Goal: Transaction & Acquisition: Purchase product/service

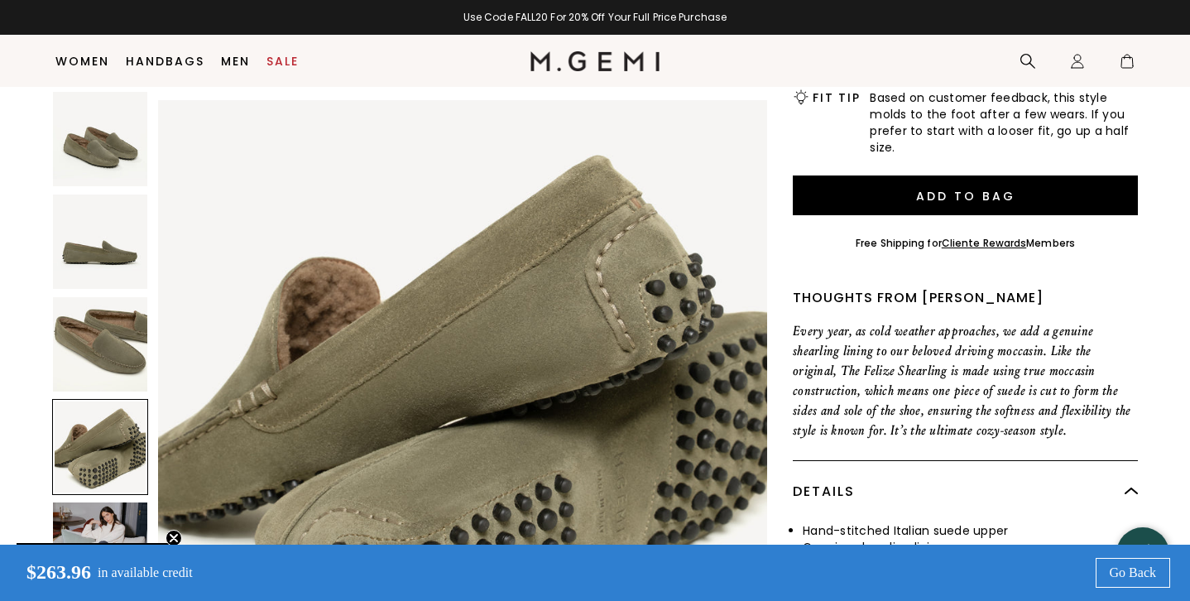
scroll to position [180, 0]
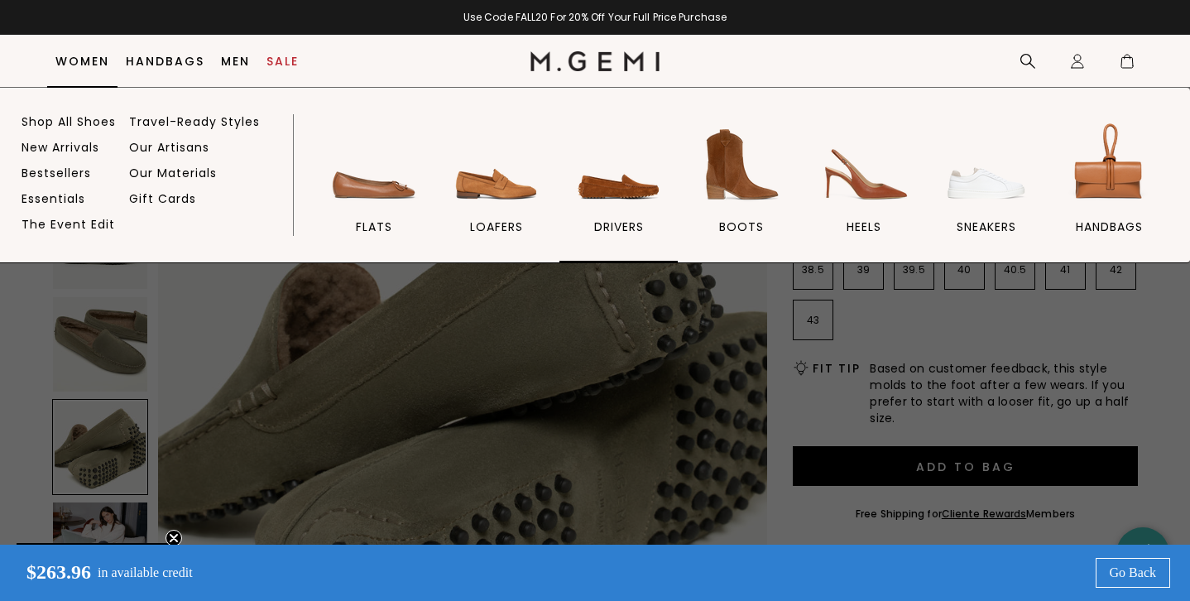
click at [616, 195] on img at bounding box center [619, 164] width 93 height 93
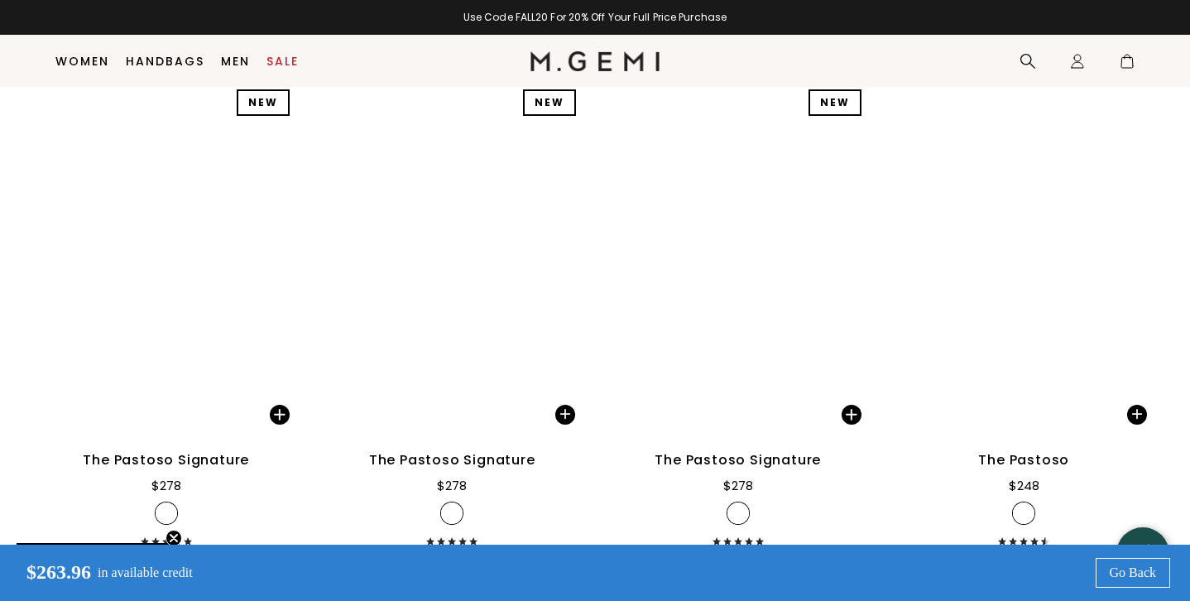
scroll to position [2361, 0]
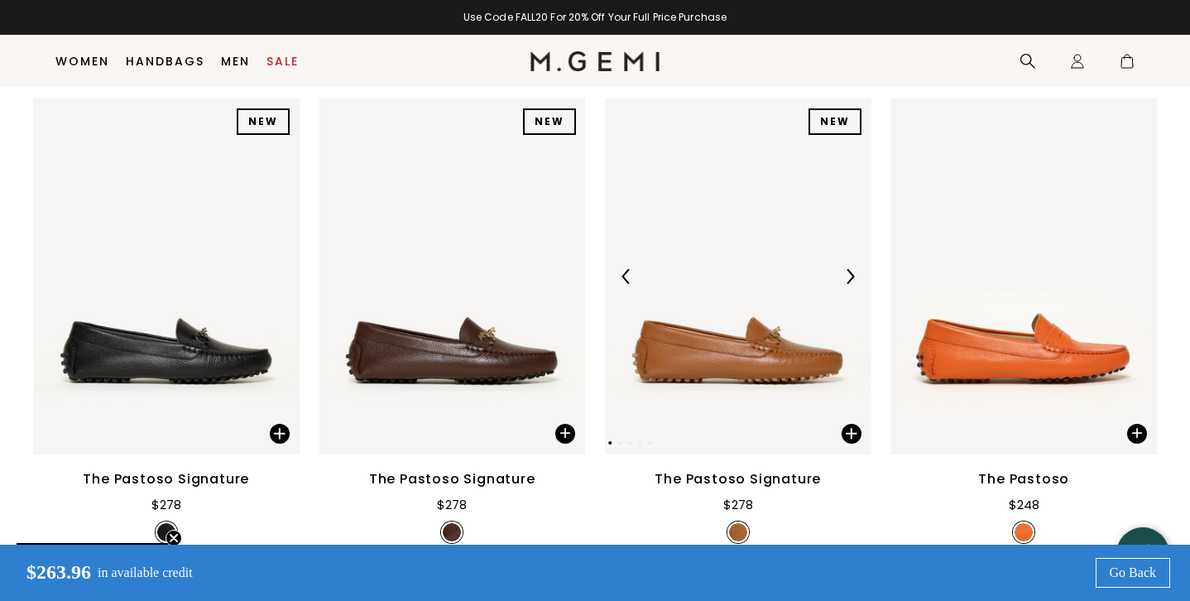
click at [848, 269] on img at bounding box center [850, 276] width 15 height 15
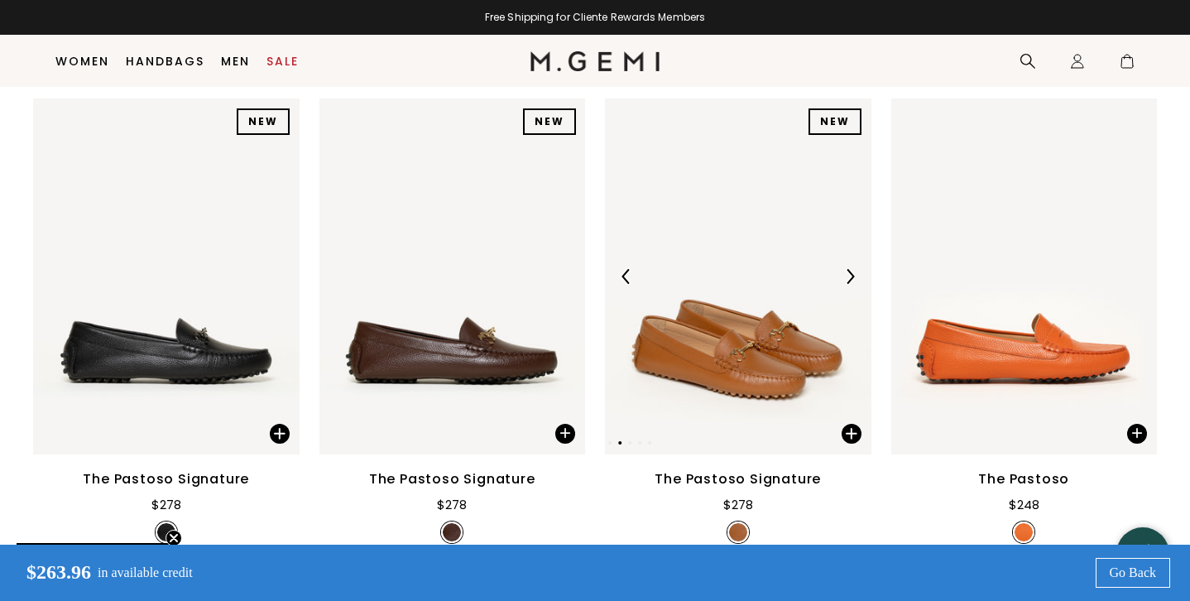
click at [848, 269] on img at bounding box center [850, 276] width 15 height 15
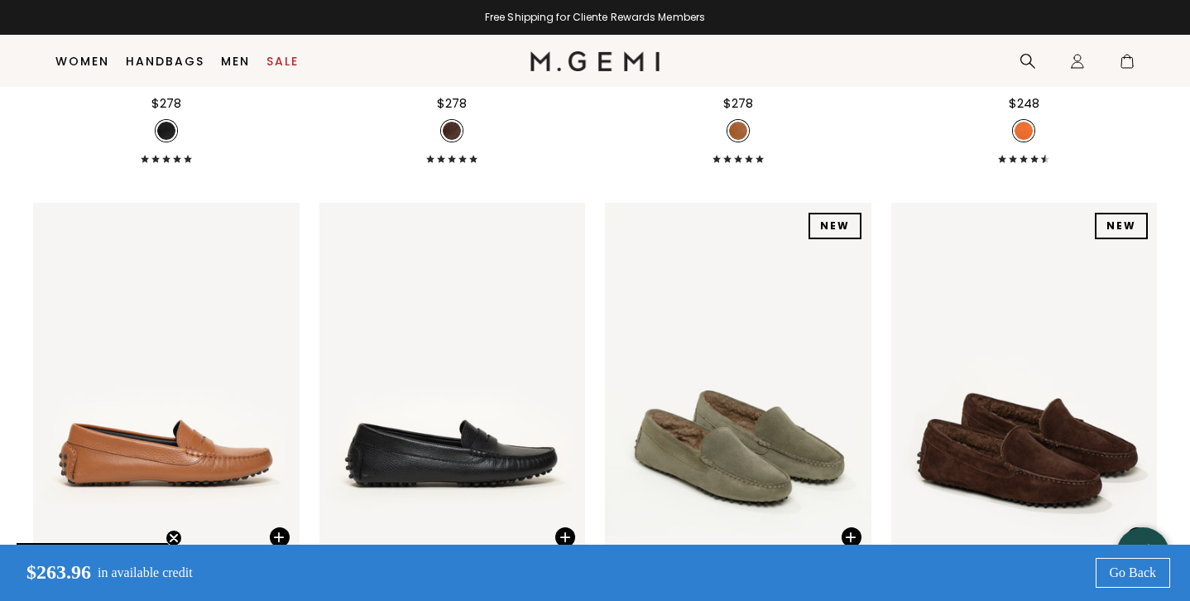
scroll to position [2772, 0]
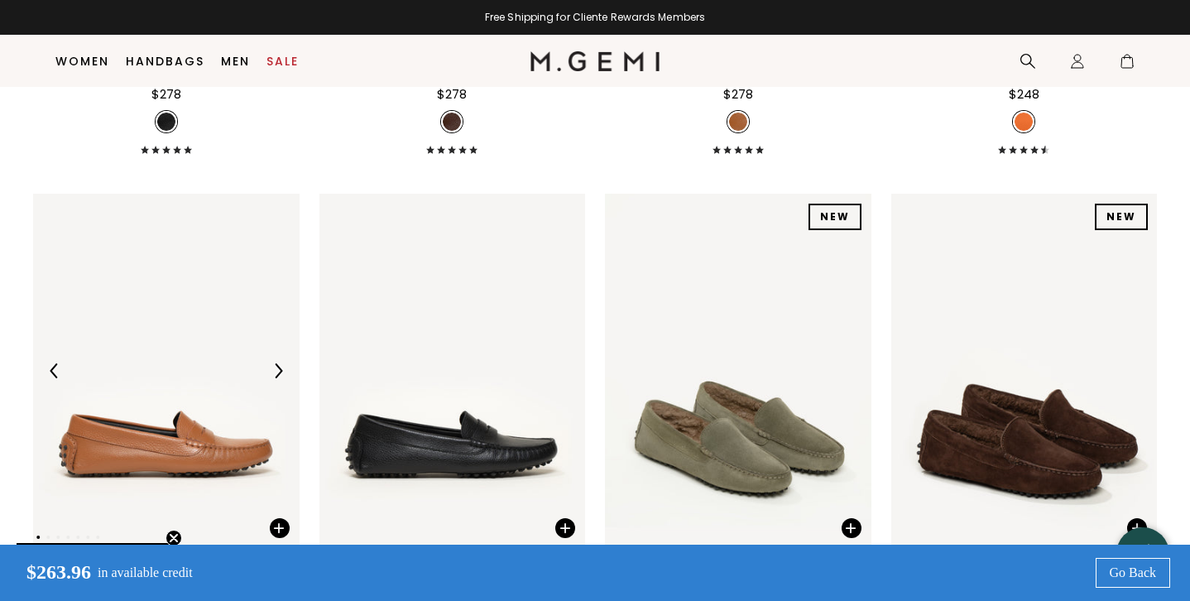
click at [276, 363] on img at bounding box center [278, 370] width 15 height 15
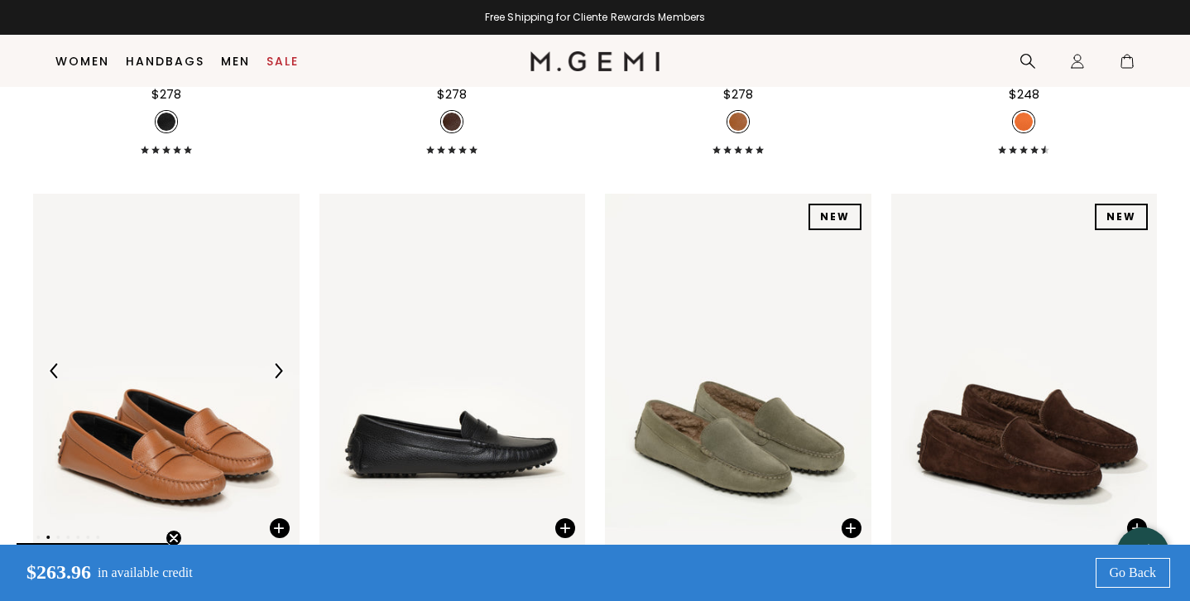
click at [276, 363] on img at bounding box center [278, 370] width 15 height 15
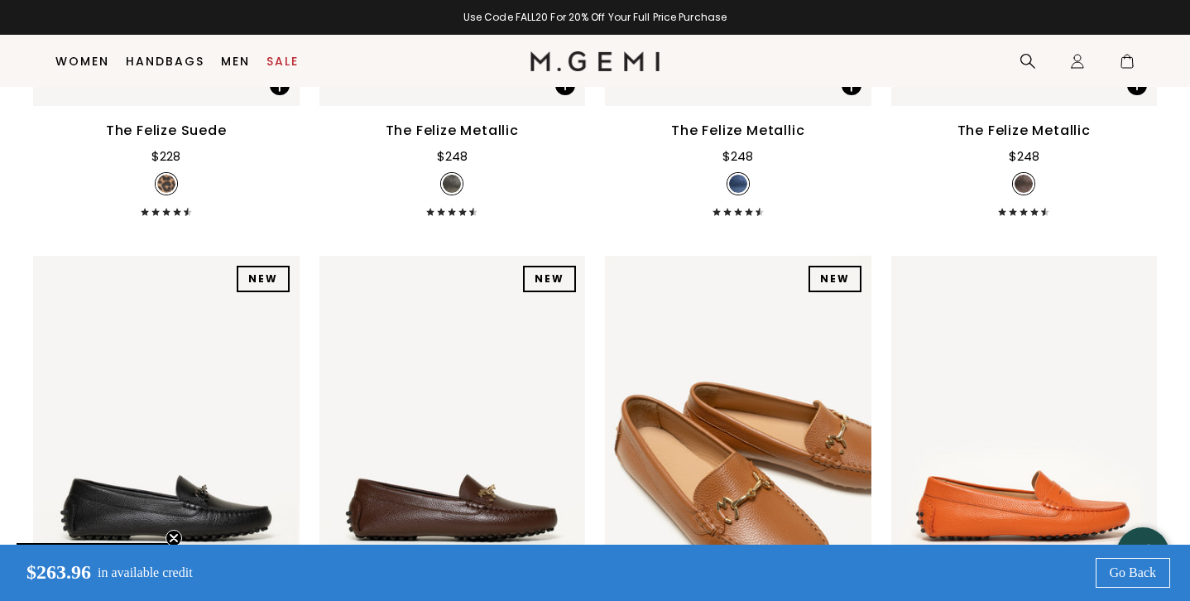
scroll to position [2287, 0]
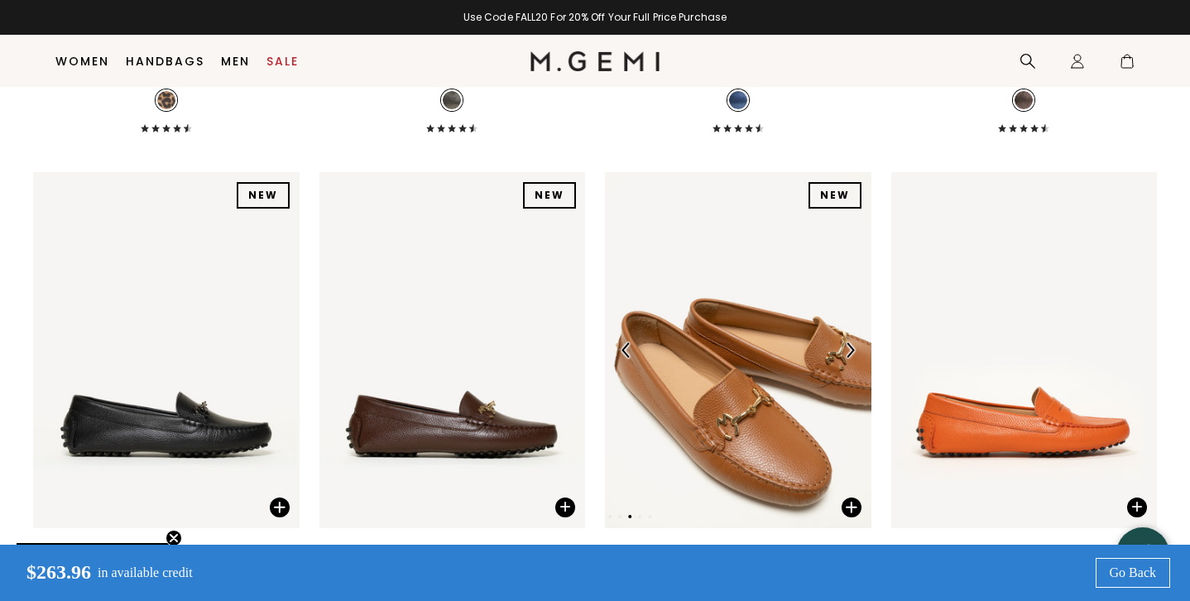
click at [704, 286] on img at bounding box center [738, 349] width 267 height 355
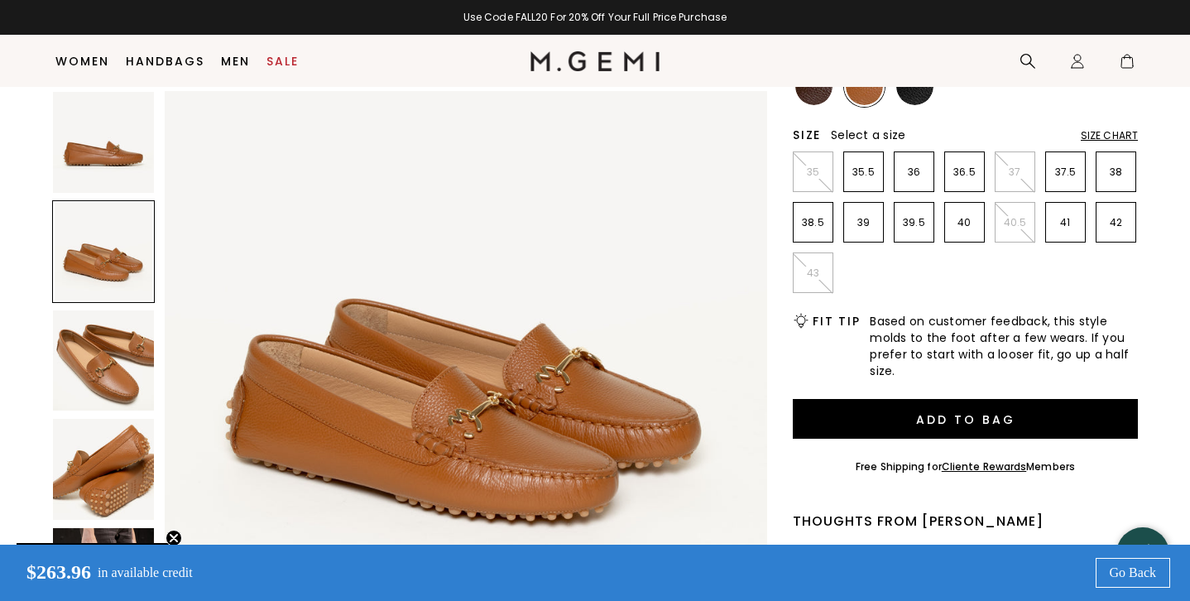
scroll to position [258, 0]
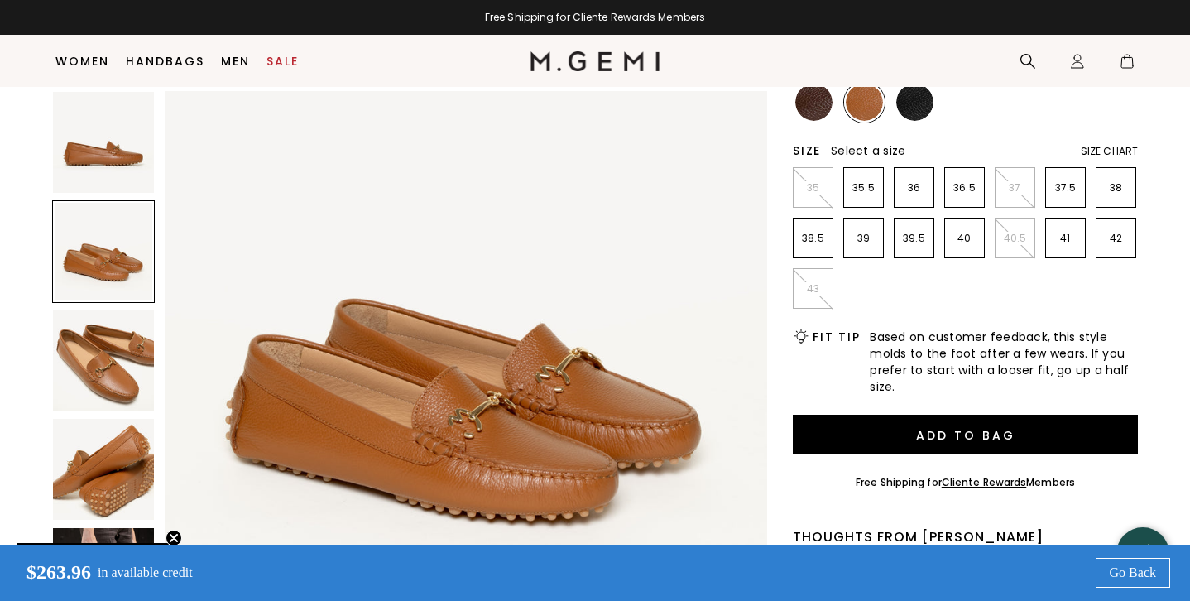
click at [916, 95] on img at bounding box center [915, 102] width 37 height 37
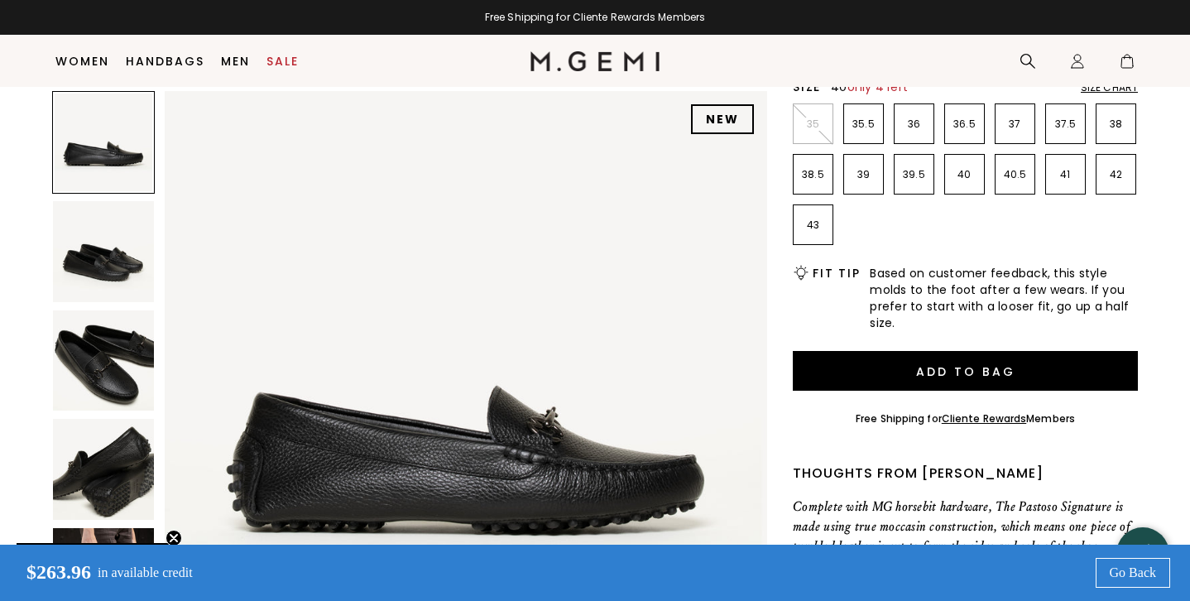
click at [964, 180] on p "40" at bounding box center [964, 174] width 39 height 13
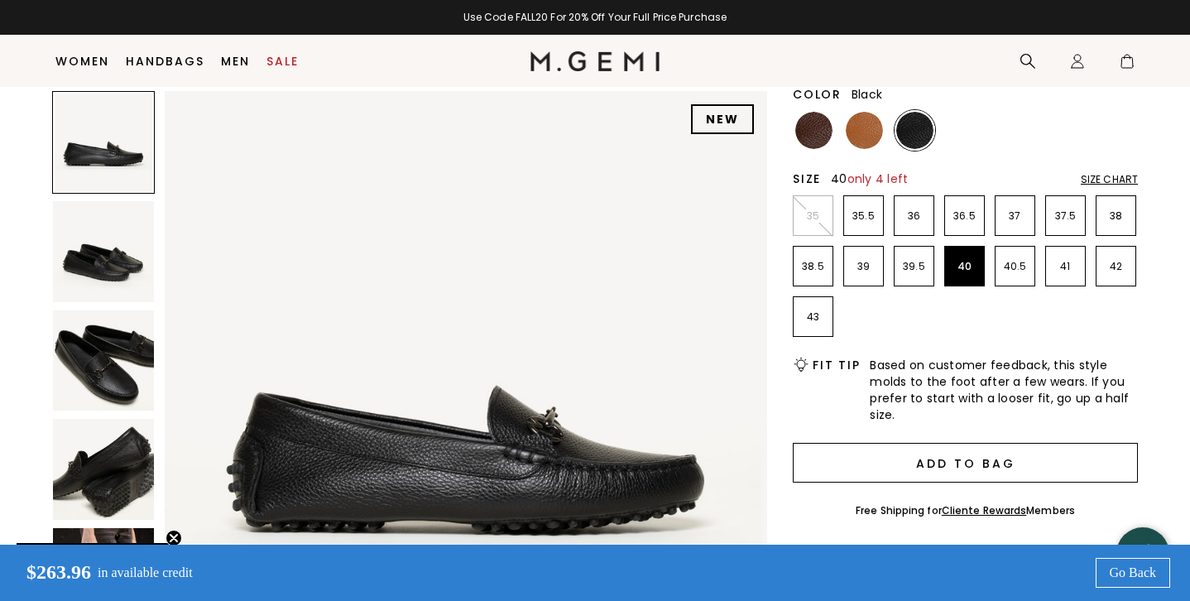
scroll to position [228, 0]
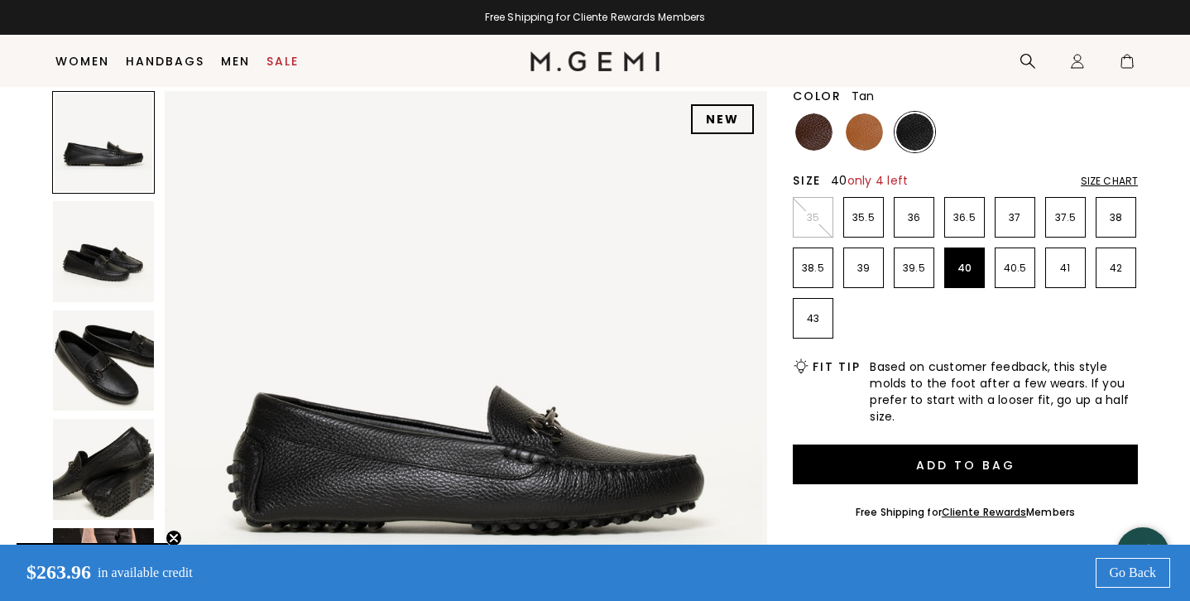
click at [864, 120] on img at bounding box center [864, 131] width 37 height 37
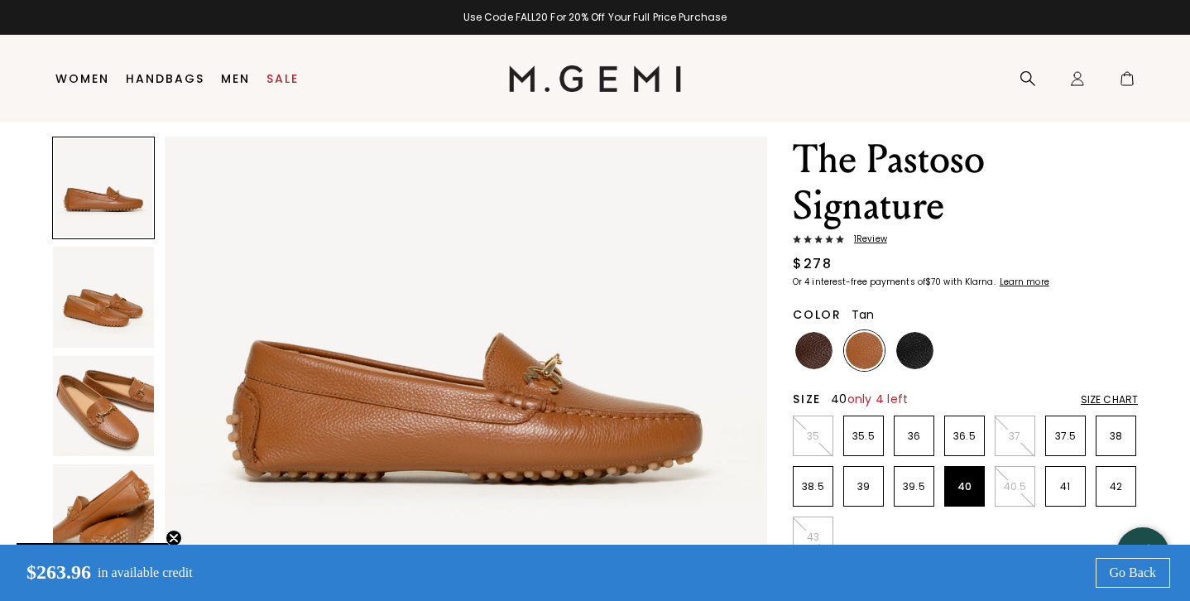
scroll to position [46, 0]
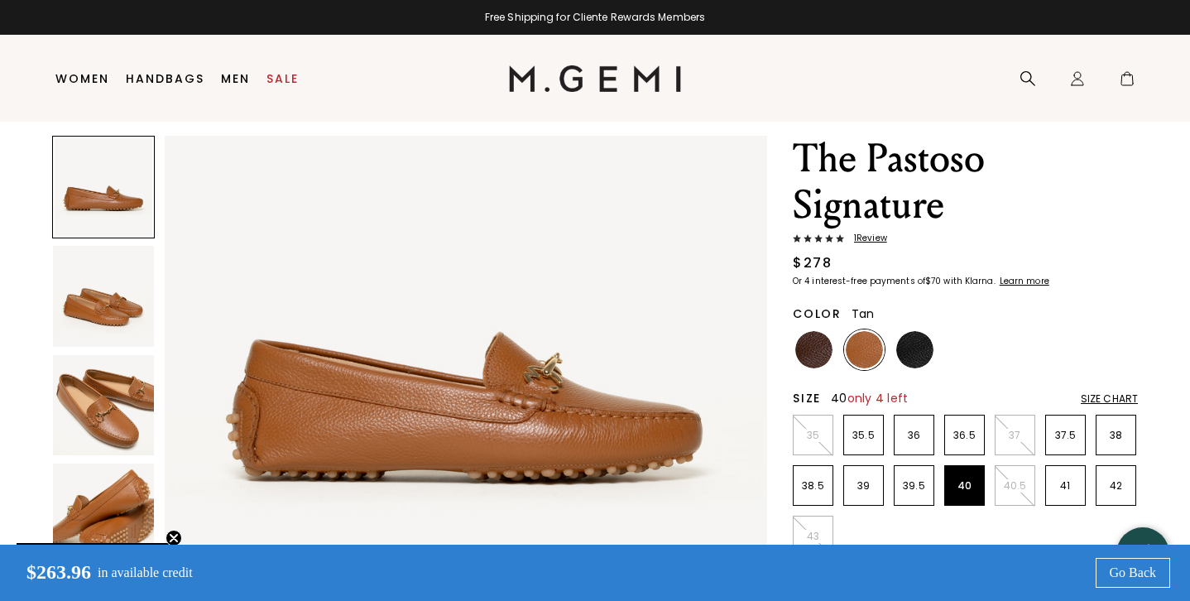
click at [874, 233] on span "1 Review" at bounding box center [865, 238] width 43 height 10
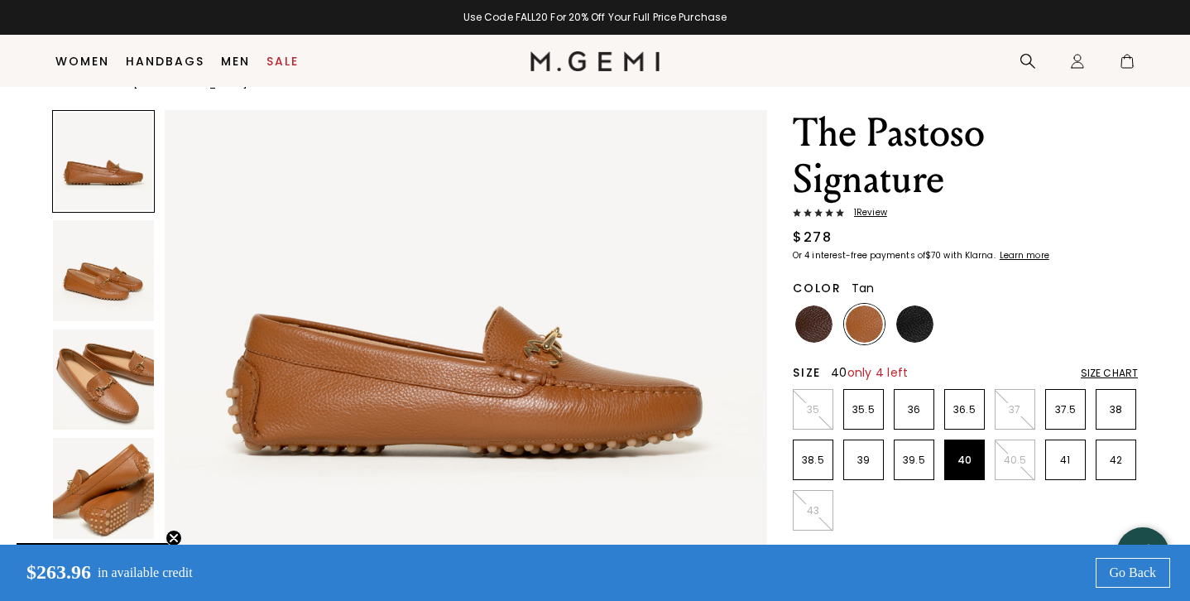
scroll to position [33, 0]
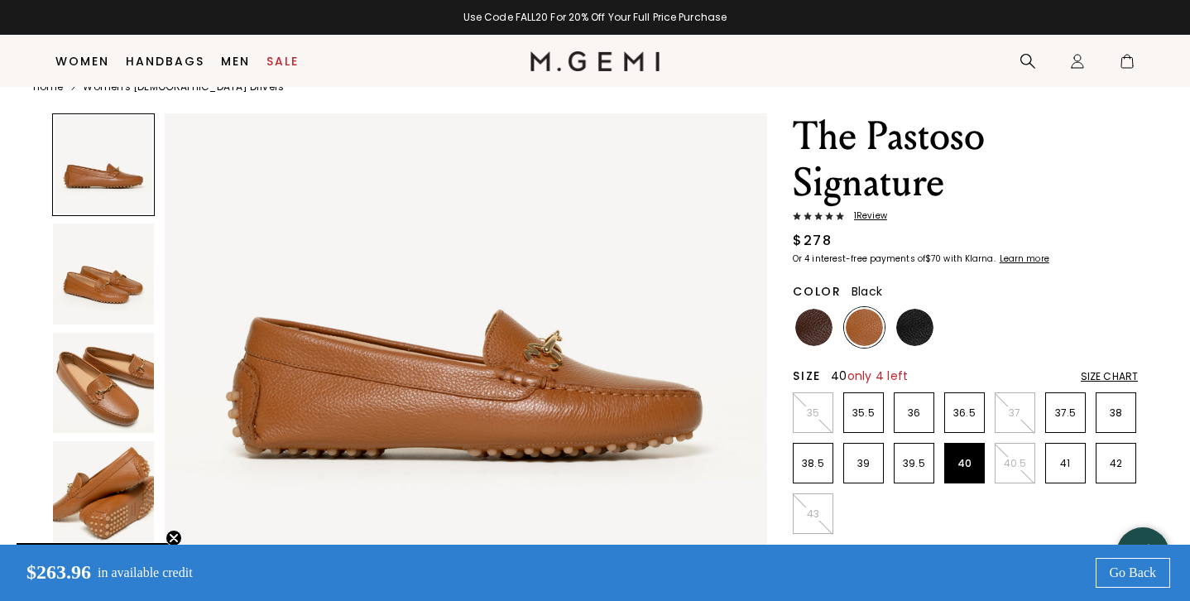
click at [924, 324] on img at bounding box center [915, 327] width 37 height 37
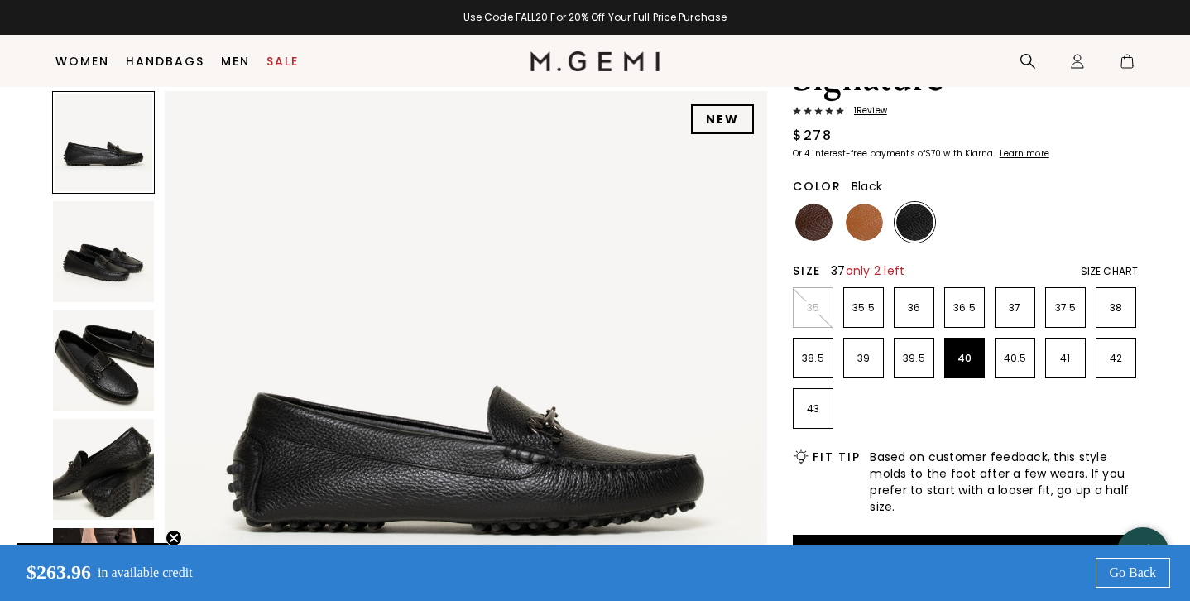
scroll to position [143, 0]
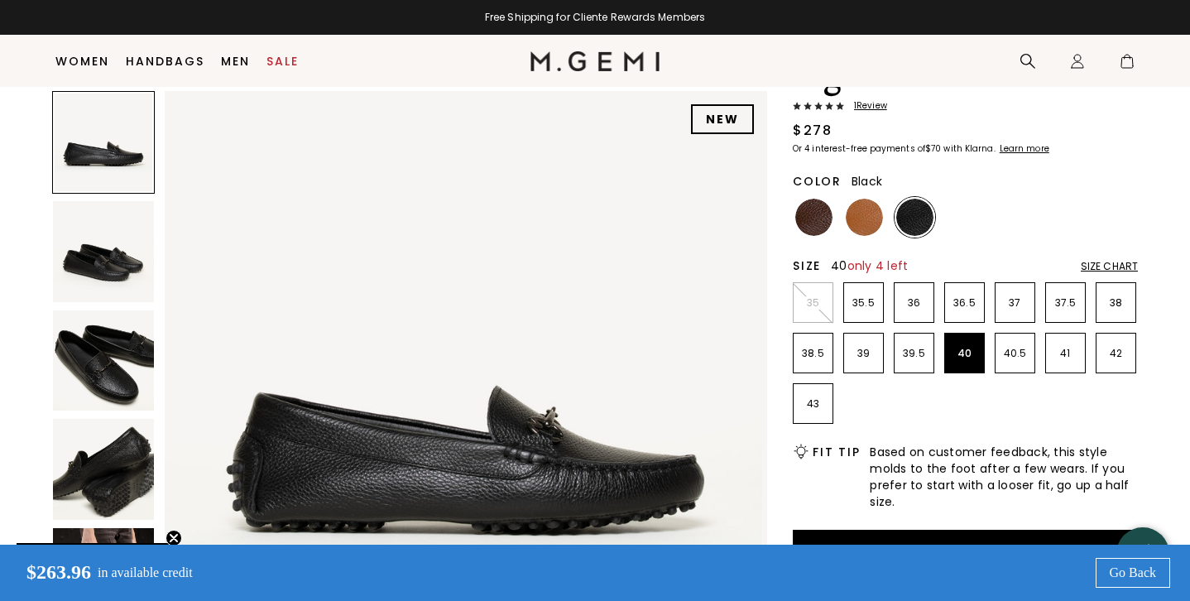
click at [117, 373] on img at bounding box center [103, 360] width 101 height 101
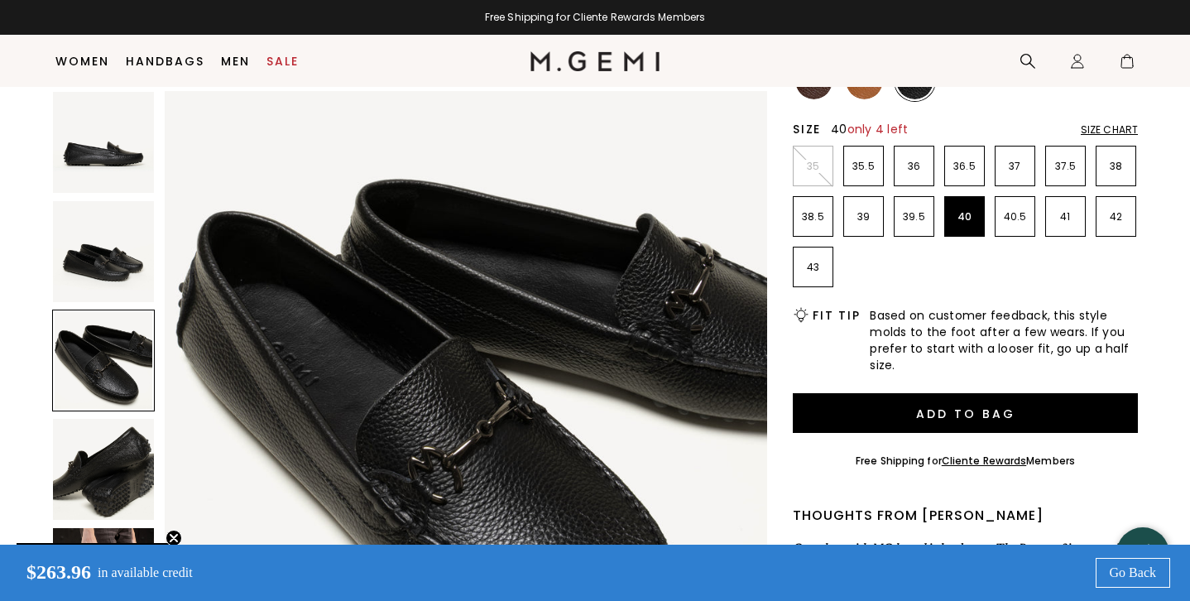
scroll to position [247, 0]
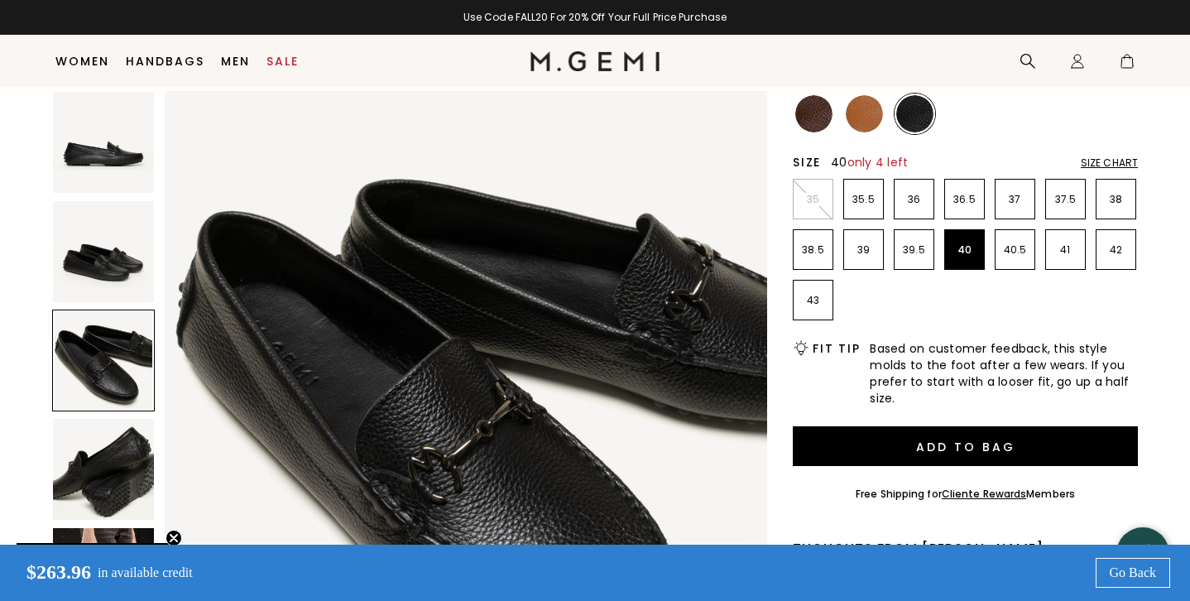
click at [809, 118] on img at bounding box center [814, 113] width 37 height 37
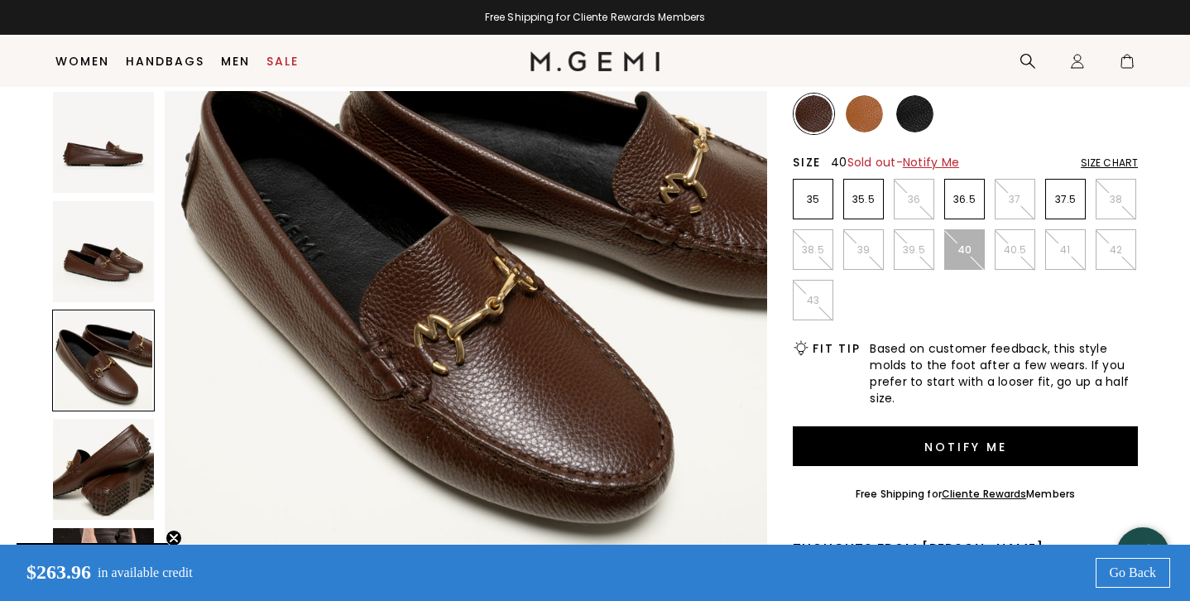
scroll to position [1363, 0]
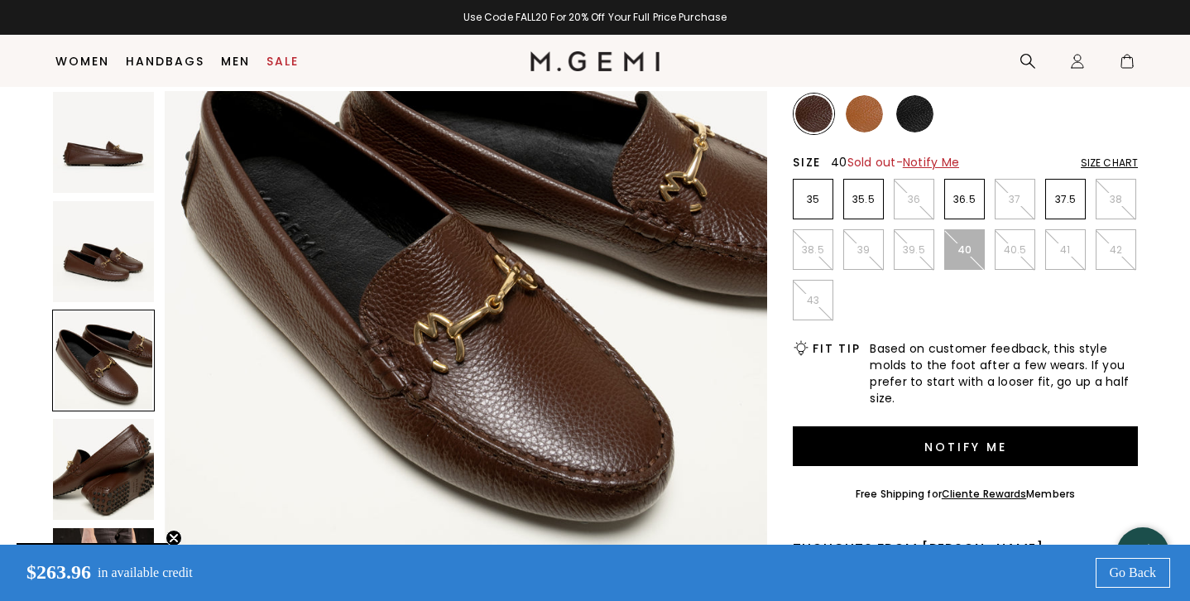
click at [872, 113] on img at bounding box center [864, 113] width 37 height 37
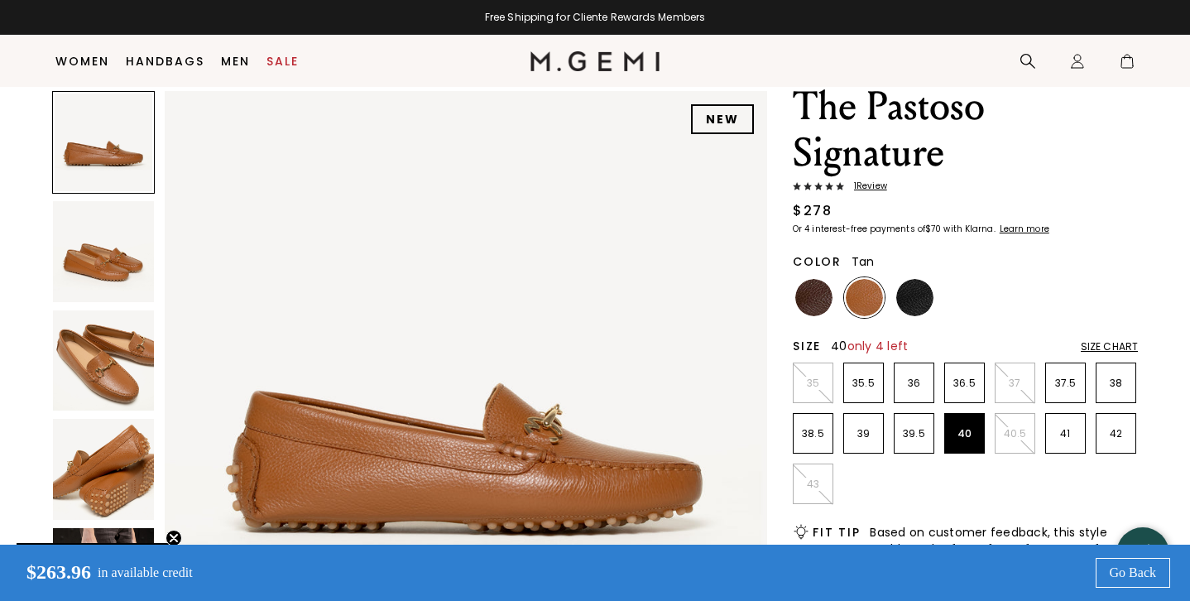
scroll to position [52, 0]
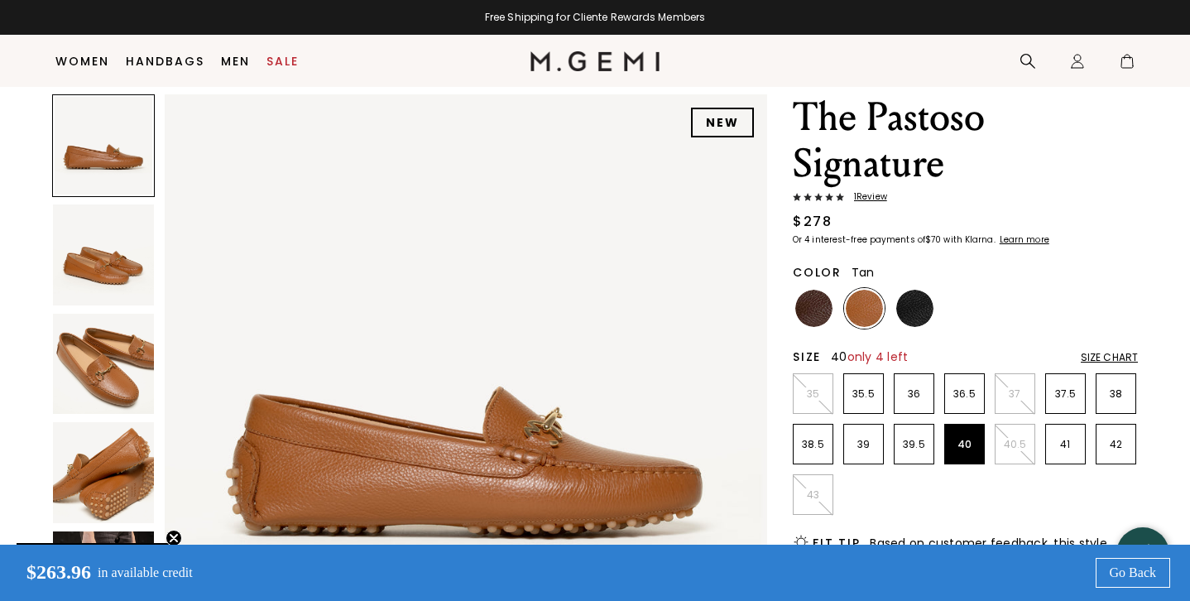
click at [96, 345] on img at bounding box center [103, 364] width 101 height 101
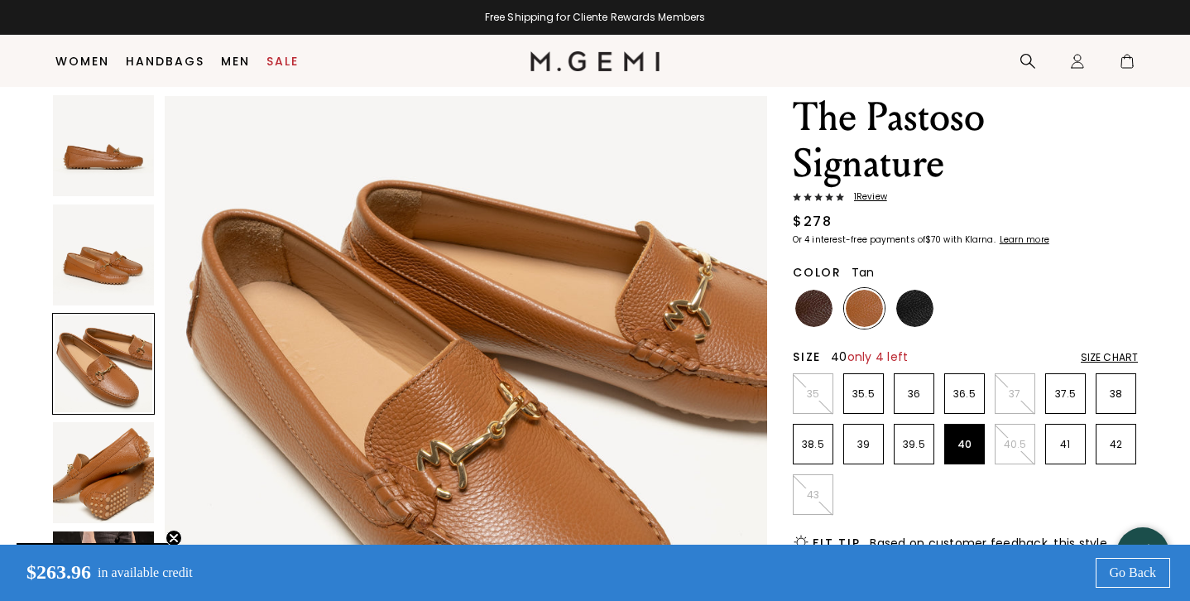
scroll to position [1238, 0]
